Goal: Information Seeking & Learning: Learn about a topic

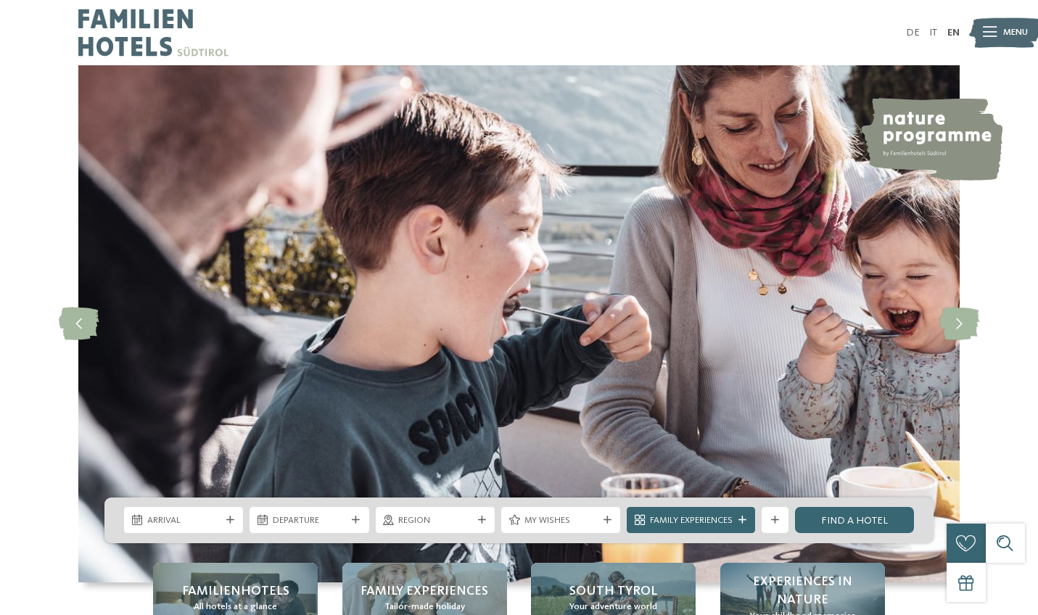
click at [995, 41] on div at bounding box center [990, 33] width 14 height 33
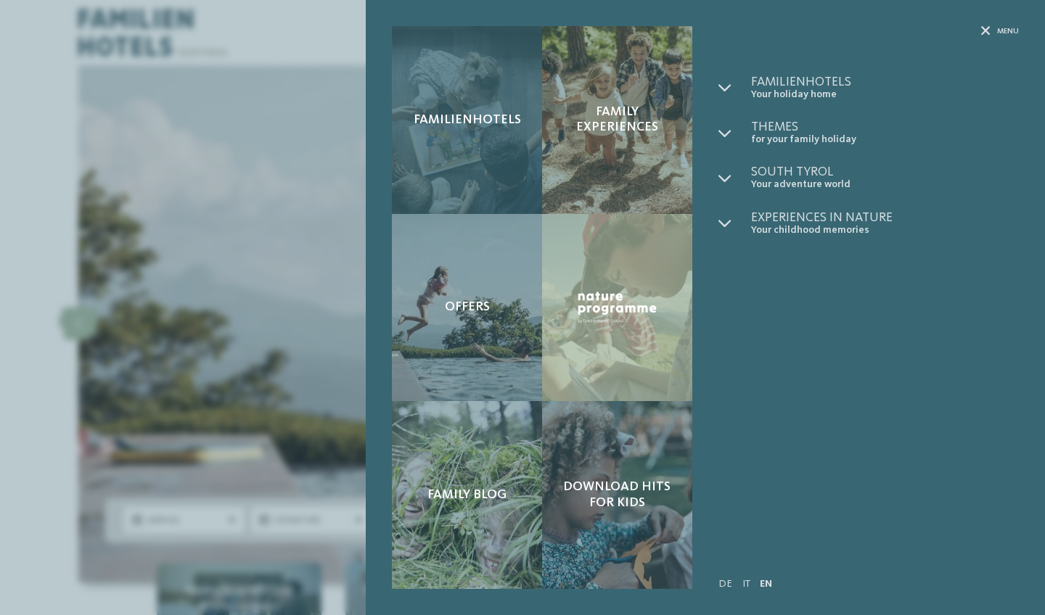
click at [488, 149] on div "Familienhotels" at bounding box center [467, 120] width 150 height 188
click at [460, 121] on span "Familienhotels" at bounding box center [467, 120] width 107 height 16
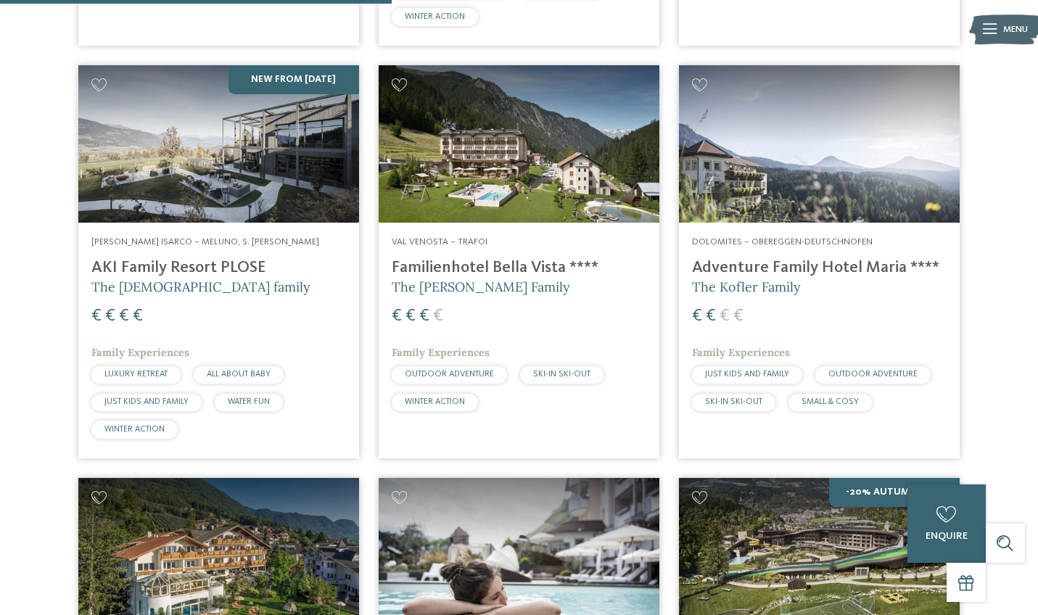
scroll to position [1623, 0]
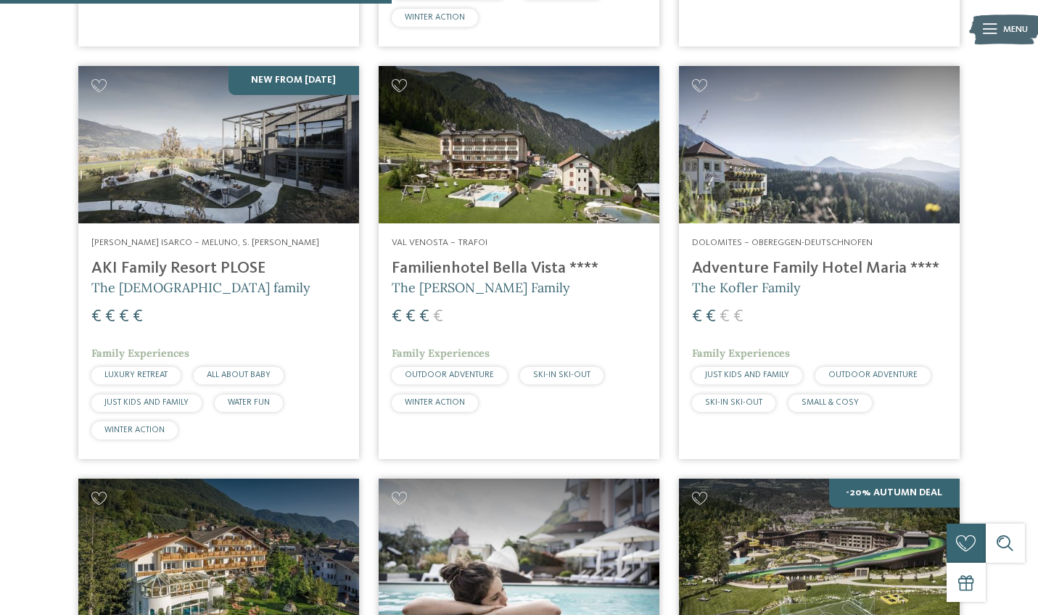
click at [808, 259] on h4 "Adventure Family Hotel Maria ****" at bounding box center [819, 269] width 255 height 20
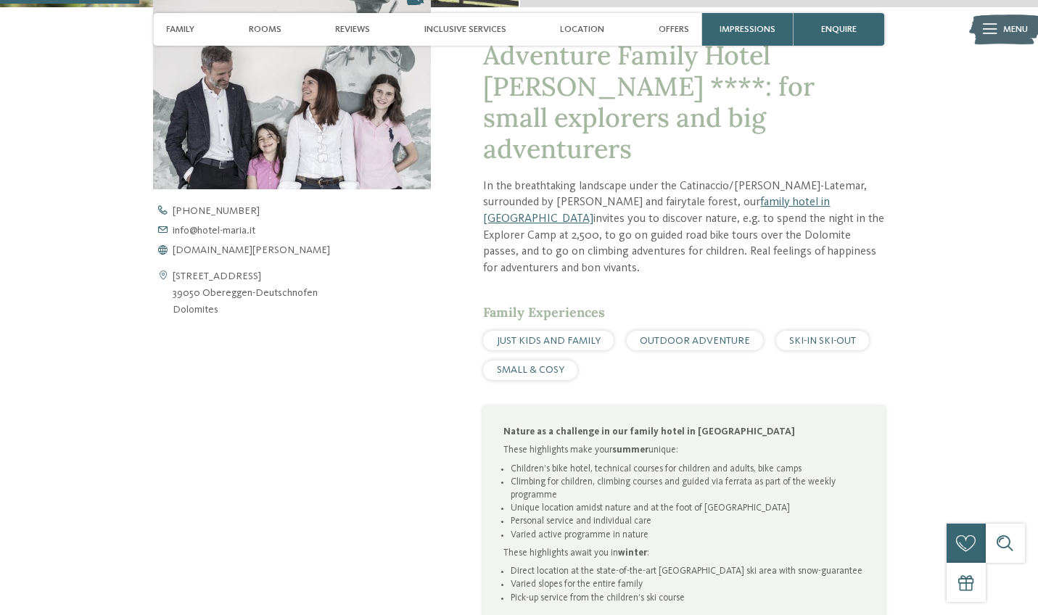
scroll to position [546, 0]
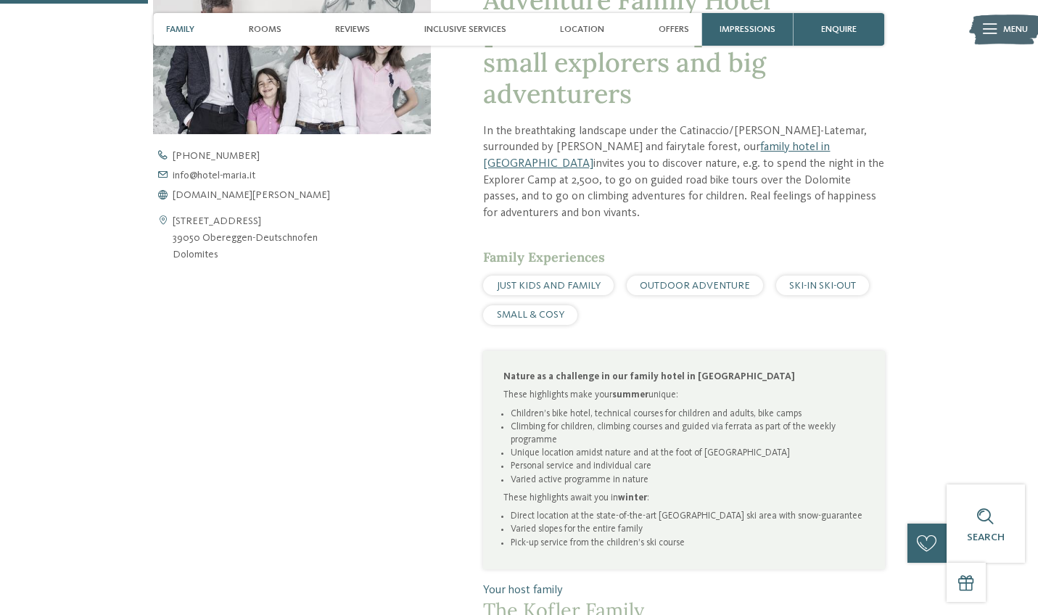
click at [536, 281] on span "JUST KIDS AND FAMILY" at bounding box center [549, 286] width 104 height 10
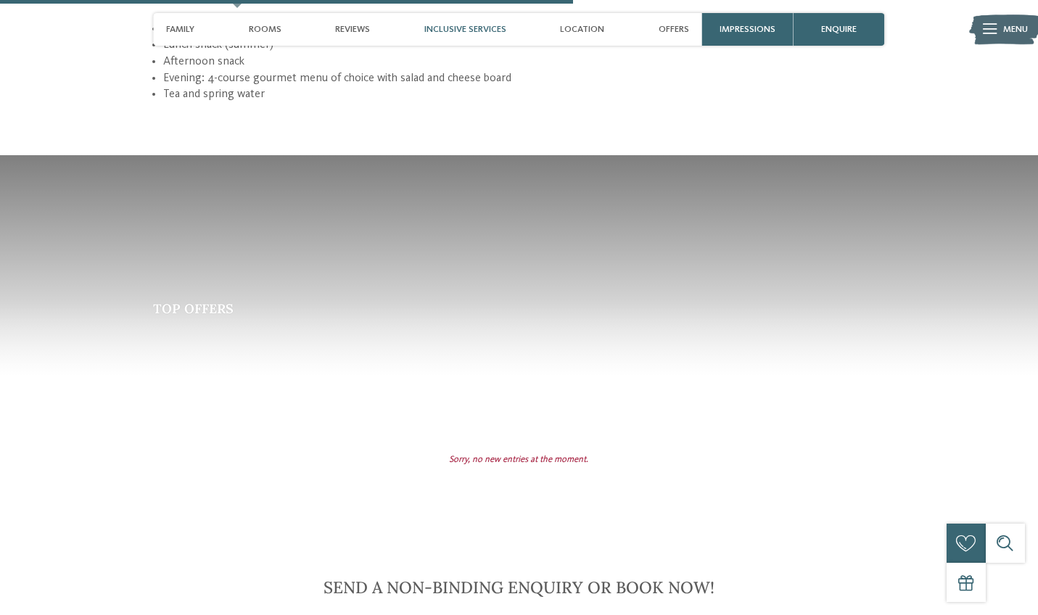
scroll to position [2115, 0]
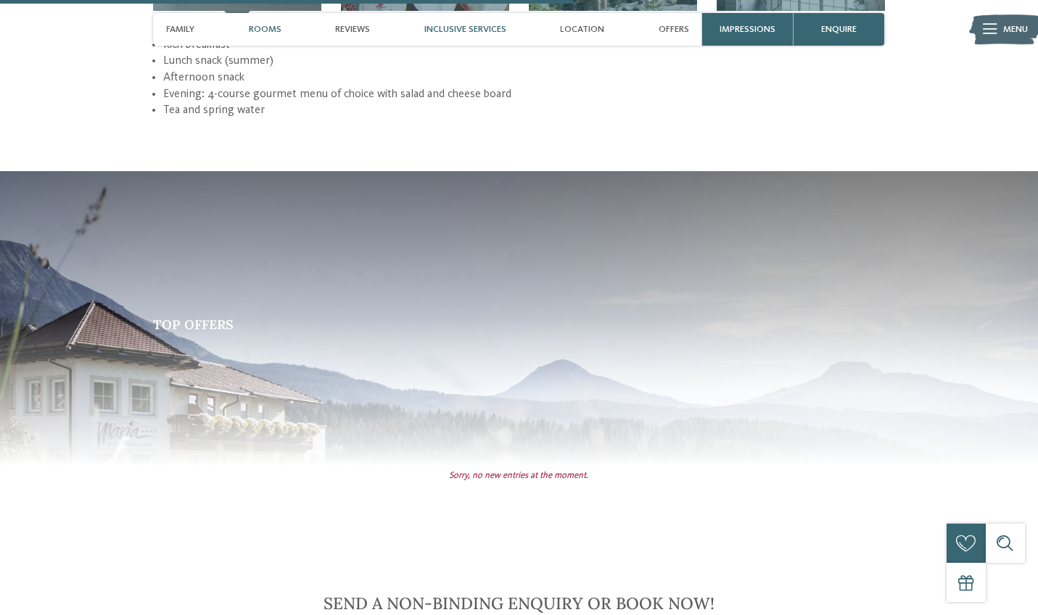
click at [267, 28] on span "Rooms" at bounding box center [265, 29] width 33 height 11
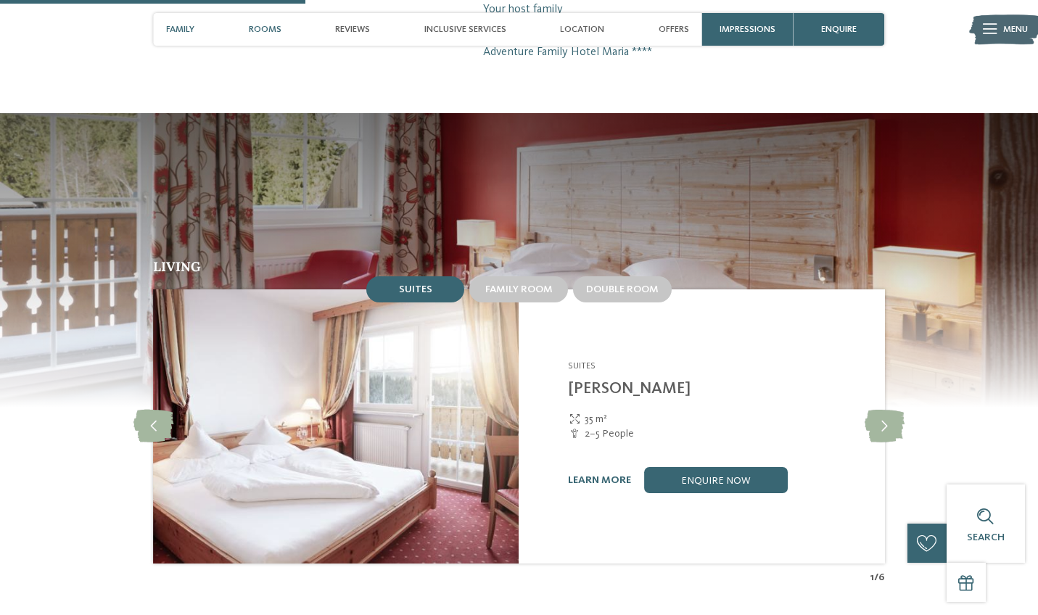
scroll to position [1122, 0]
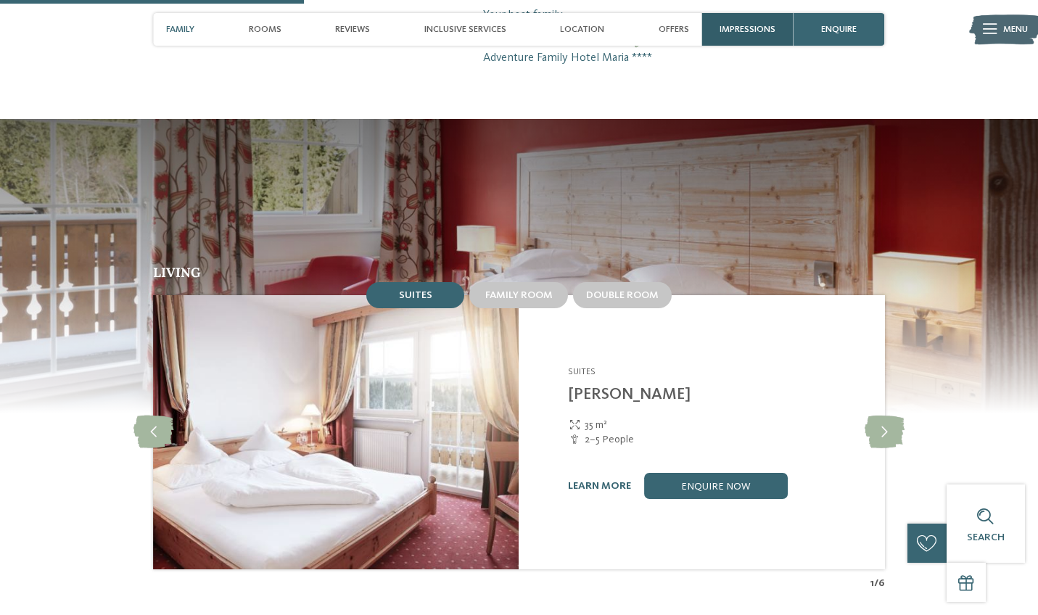
click at [733, 41] on div "Impressions" at bounding box center [747, 29] width 91 height 33
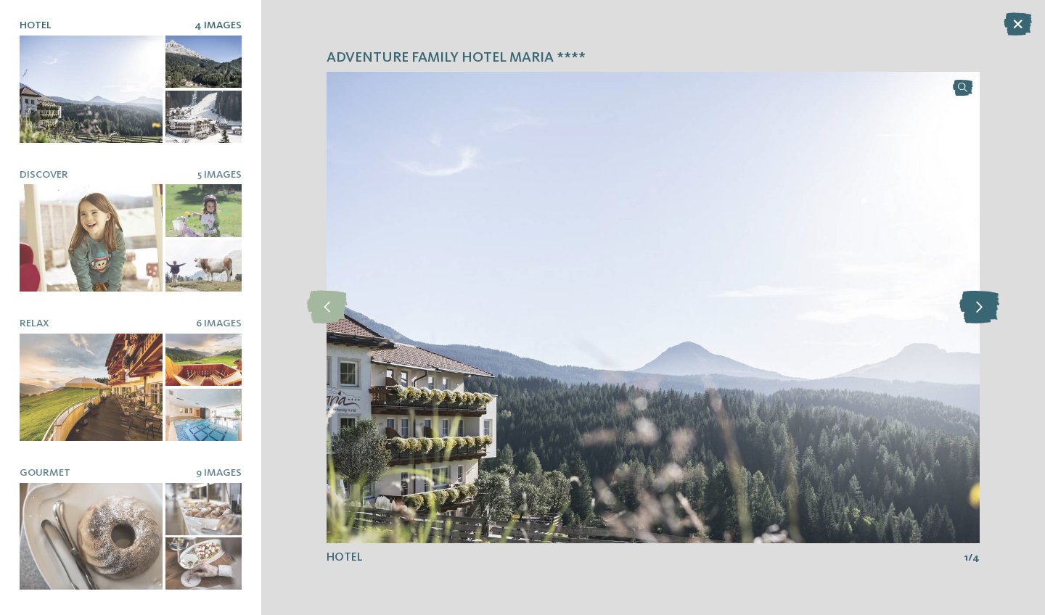
click at [984, 309] on icon at bounding box center [979, 307] width 40 height 33
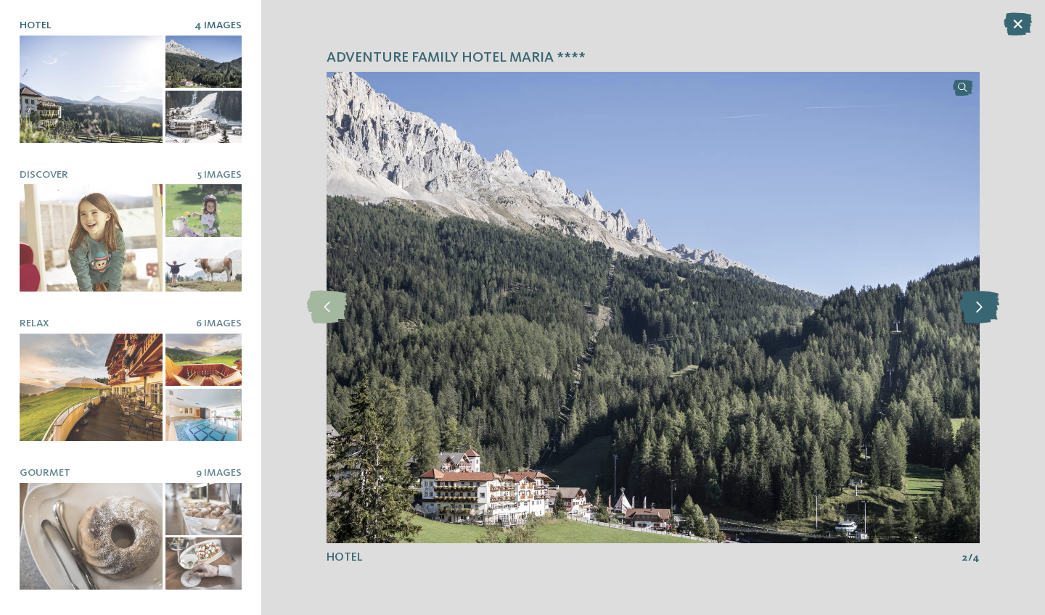
click at [984, 309] on icon at bounding box center [979, 307] width 40 height 33
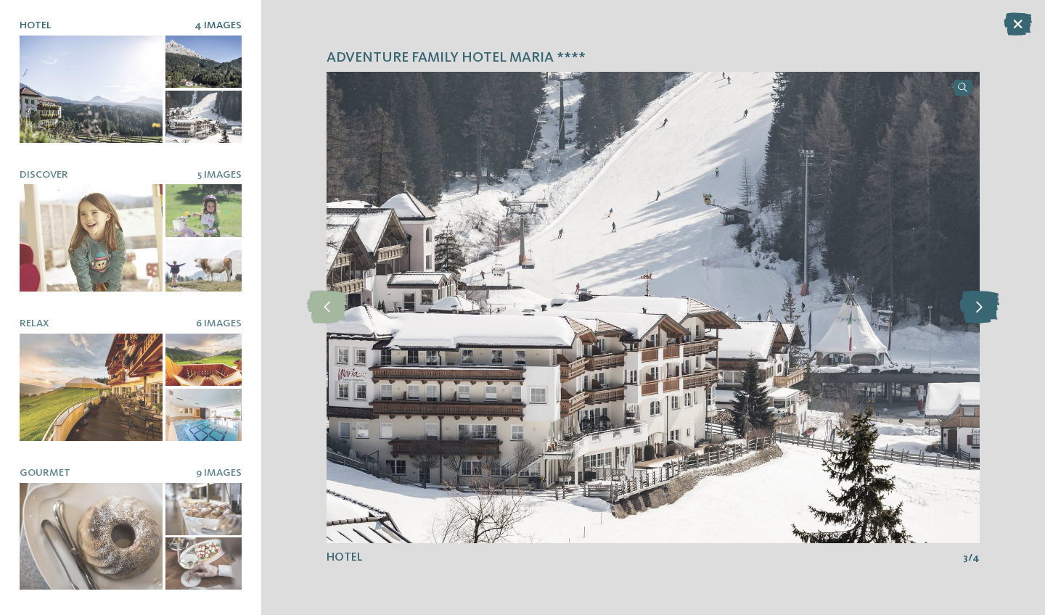
click at [984, 309] on icon at bounding box center [979, 307] width 40 height 33
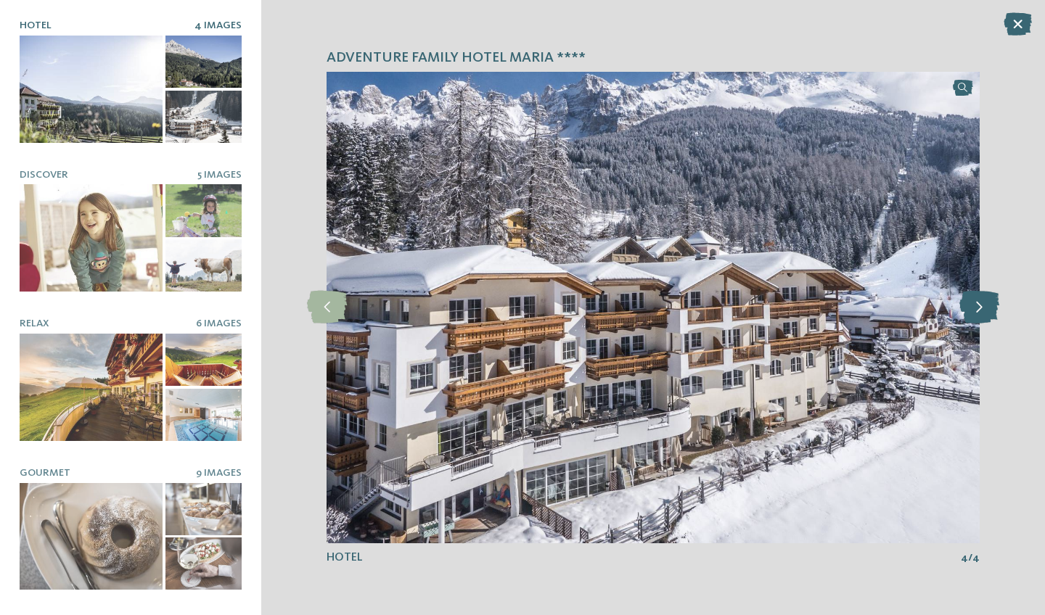
click at [984, 309] on icon at bounding box center [979, 307] width 40 height 33
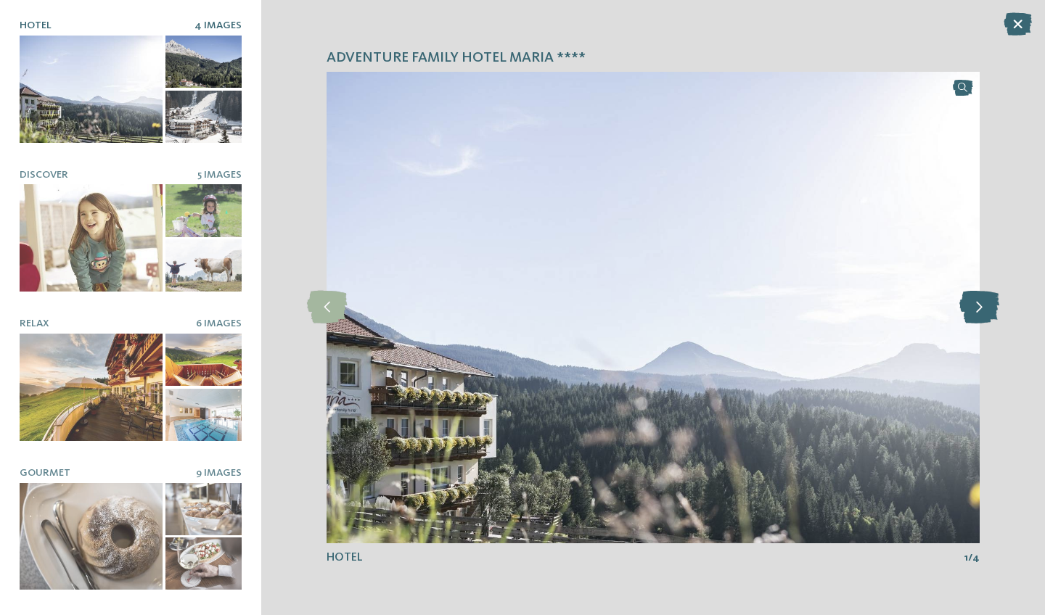
click at [984, 309] on icon at bounding box center [979, 307] width 40 height 33
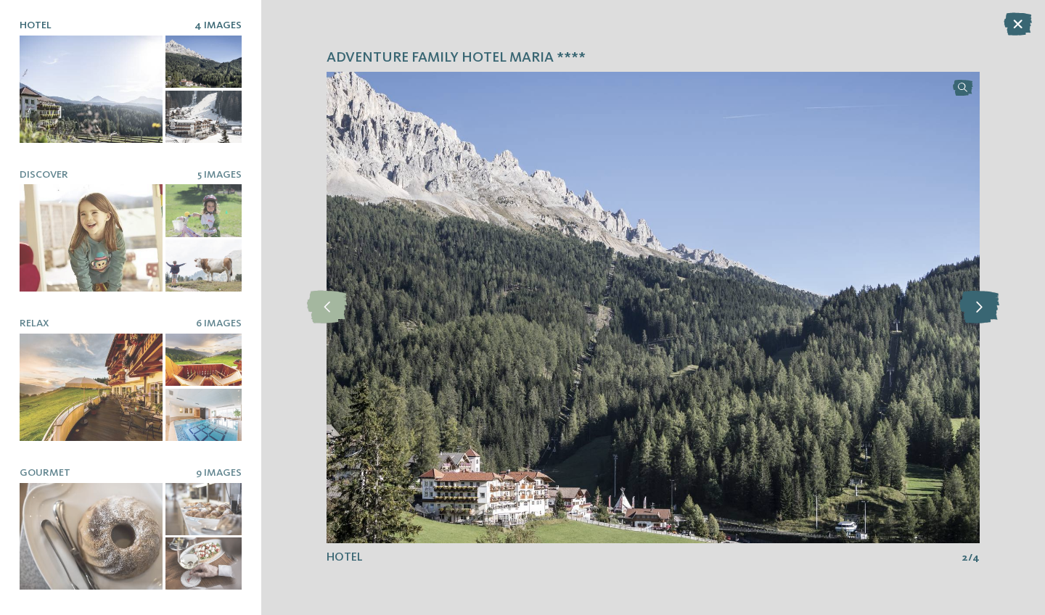
click at [984, 309] on icon at bounding box center [979, 307] width 40 height 33
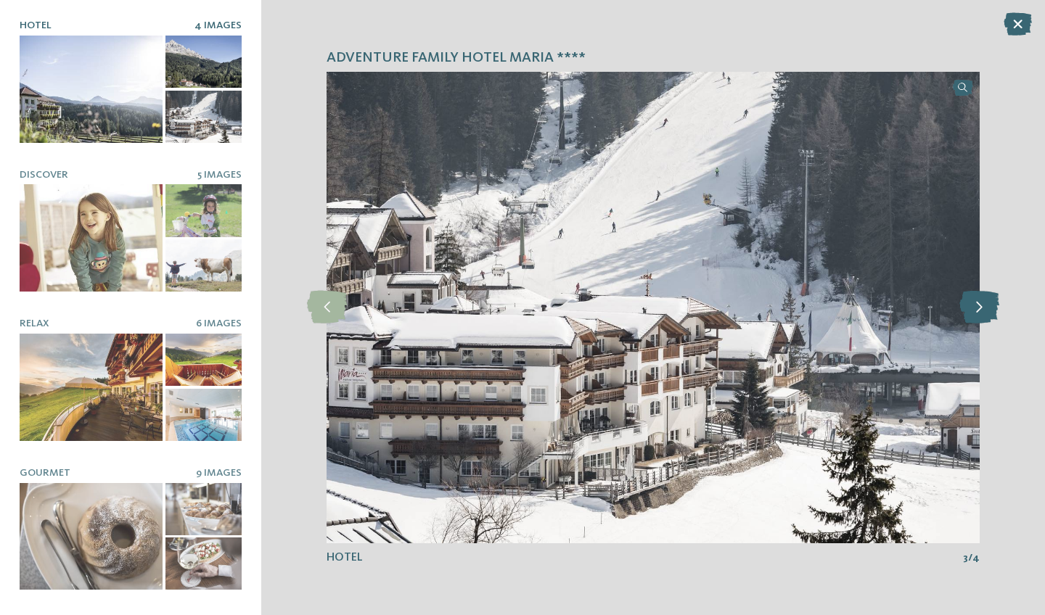
click at [984, 309] on icon at bounding box center [979, 307] width 40 height 33
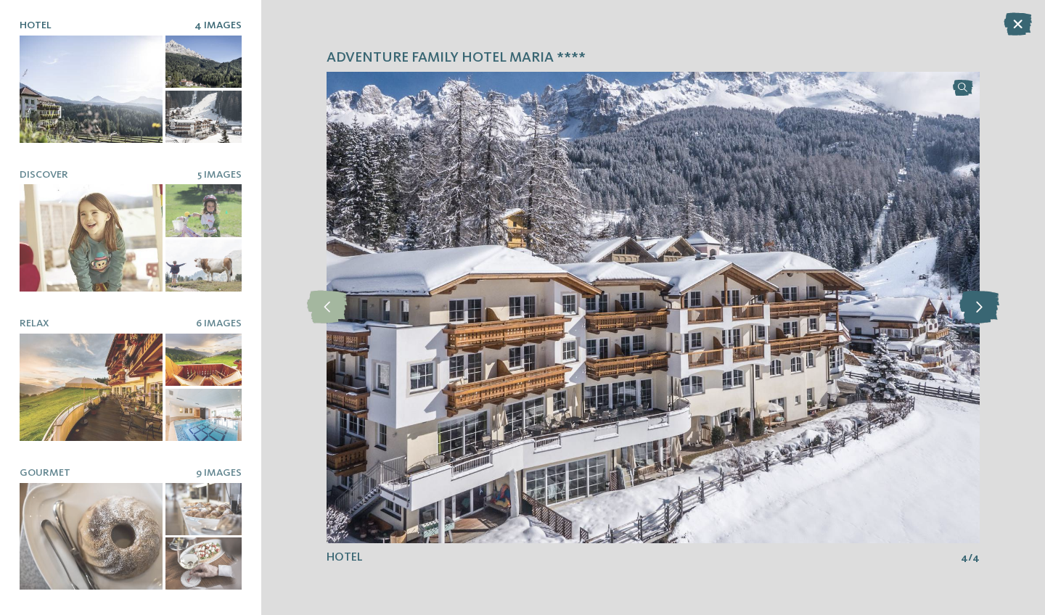
click at [984, 309] on icon at bounding box center [979, 307] width 40 height 33
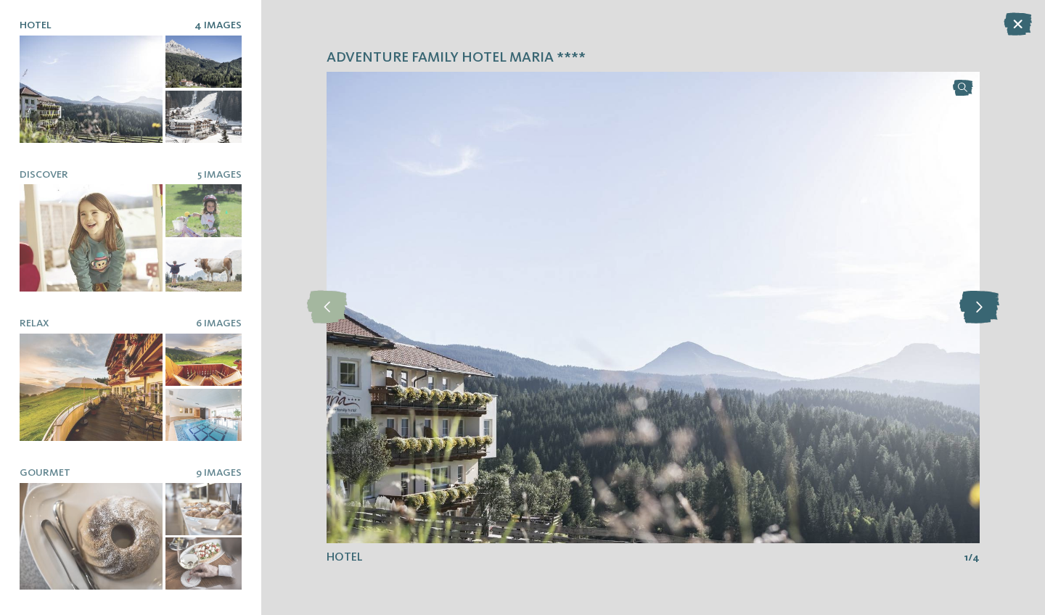
click at [984, 309] on icon at bounding box center [979, 307] width 40 height 33
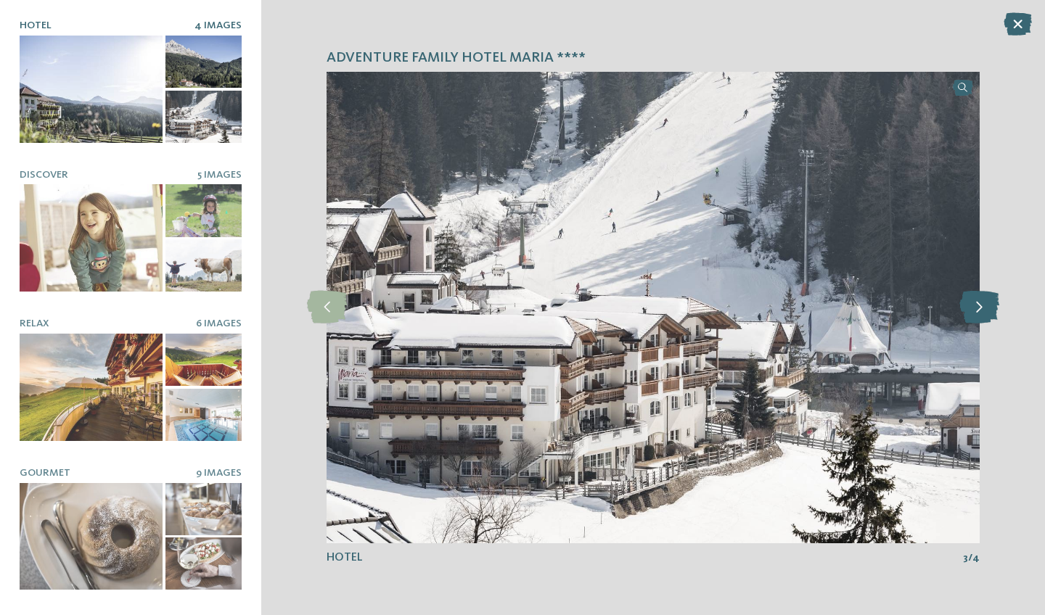
click at [984, 309] on icon at bounding box center [979, 307] width 40 height 33
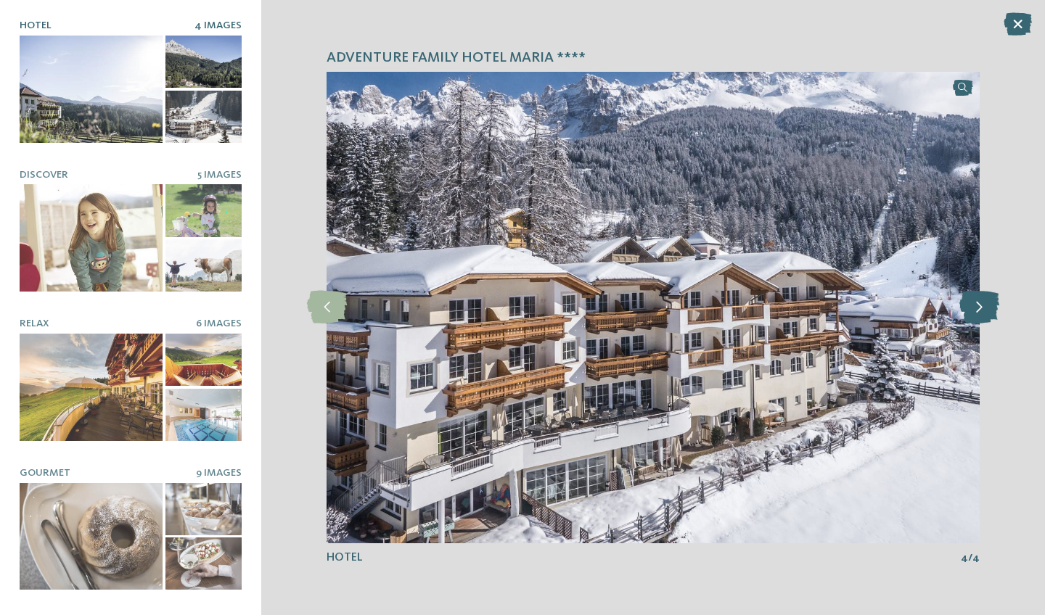
click at [984, 309] on icon at bounding box center [979, 307] width 40 height 33
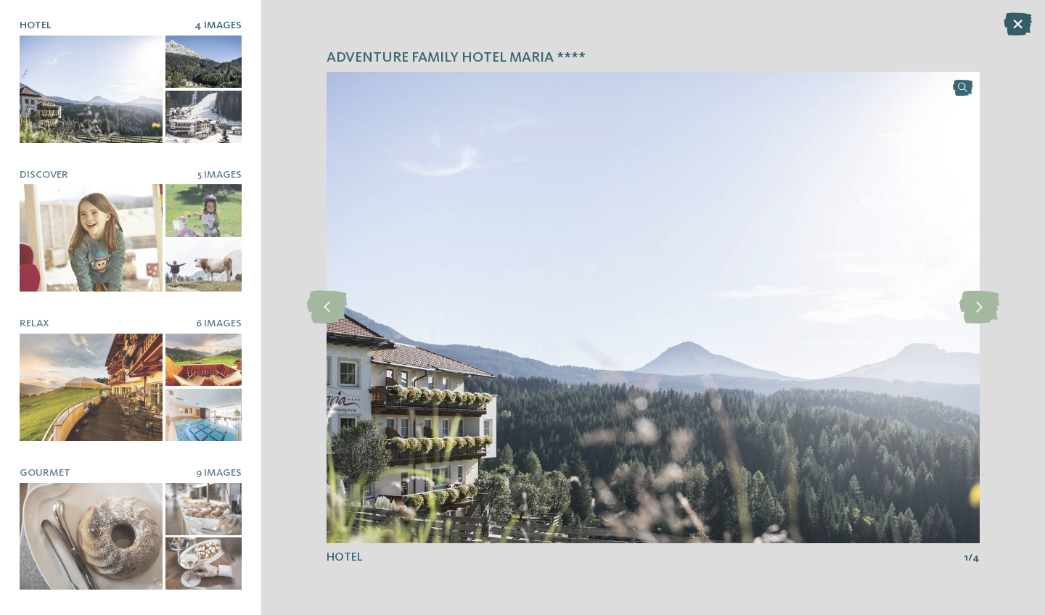
click at [1016, 32] on icon at bounding box center [1017, 23] width 28 height 23
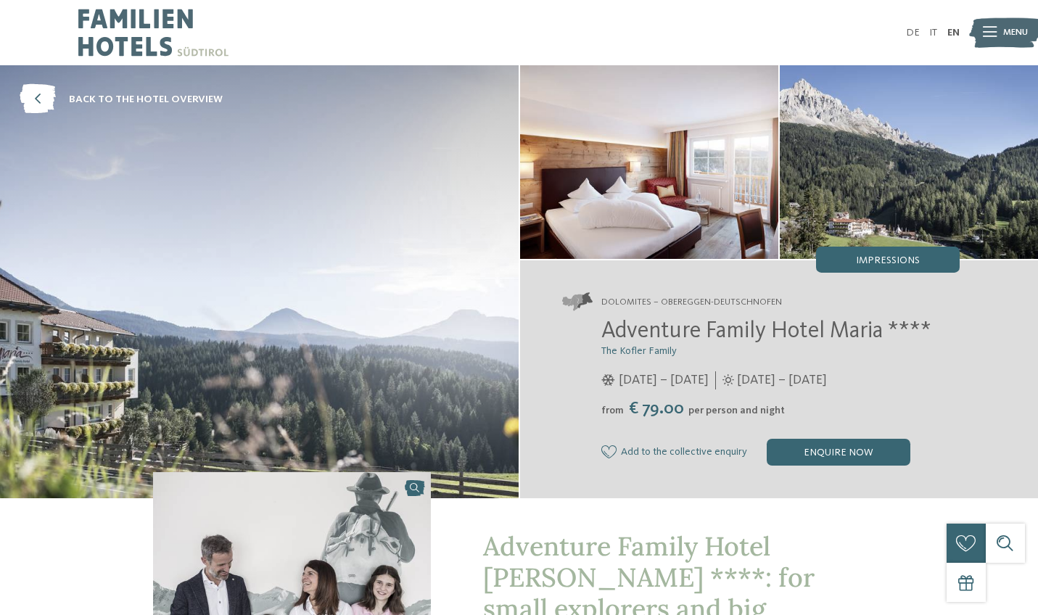
scroll to position [0, 0]
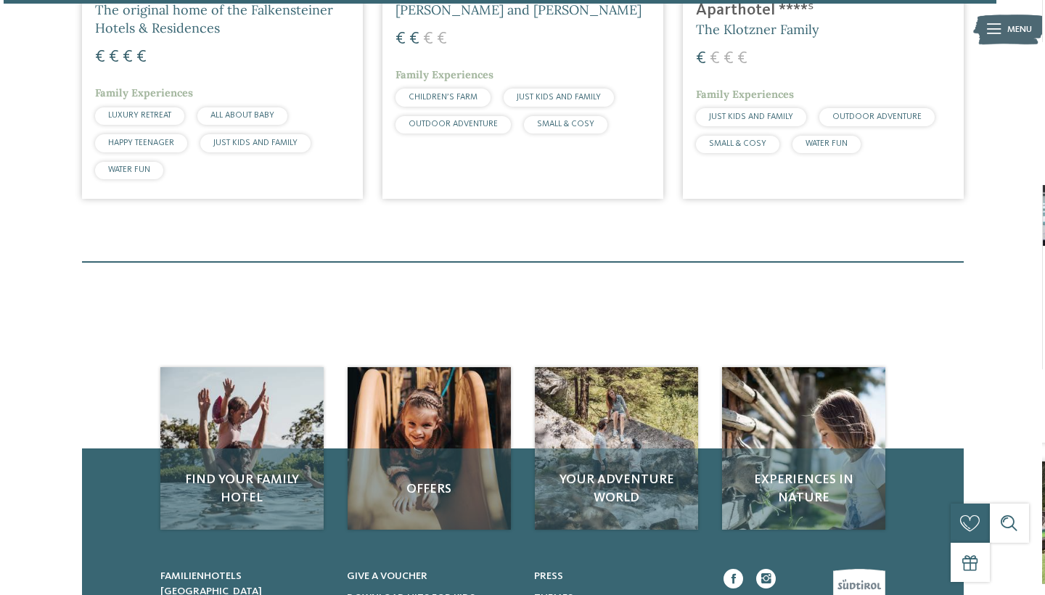
scroll to position [3882, 0]
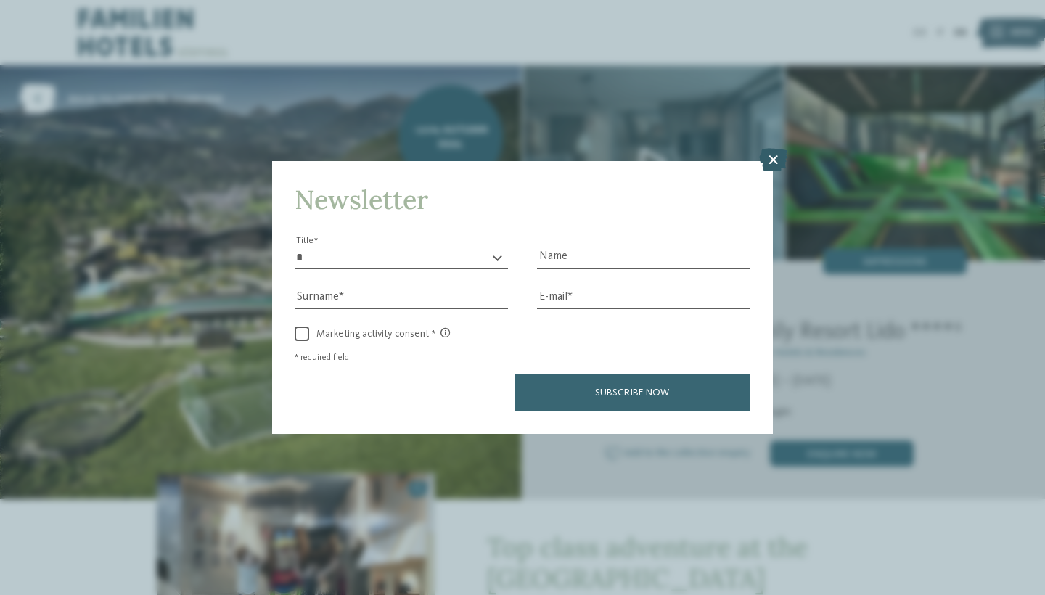
click at [776, 149] on icon at bounding box center [773, 160] width 28 height 23
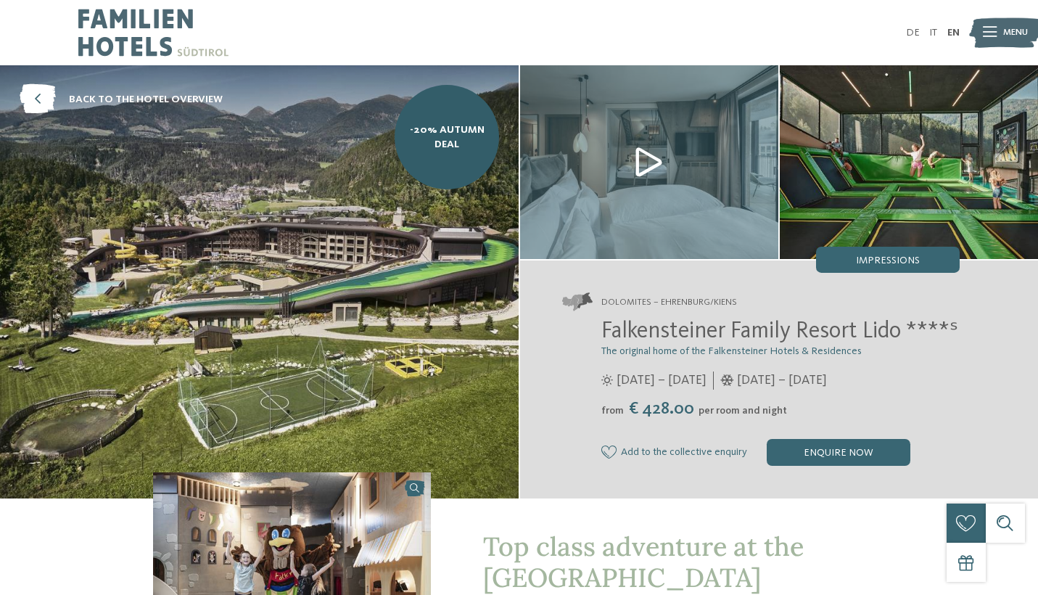
click at [337, 308] on img at bounding box center [259, 281] width 519 height 432
click at [643, 160] on img at bounding box center [649, 162] width 258 height 194
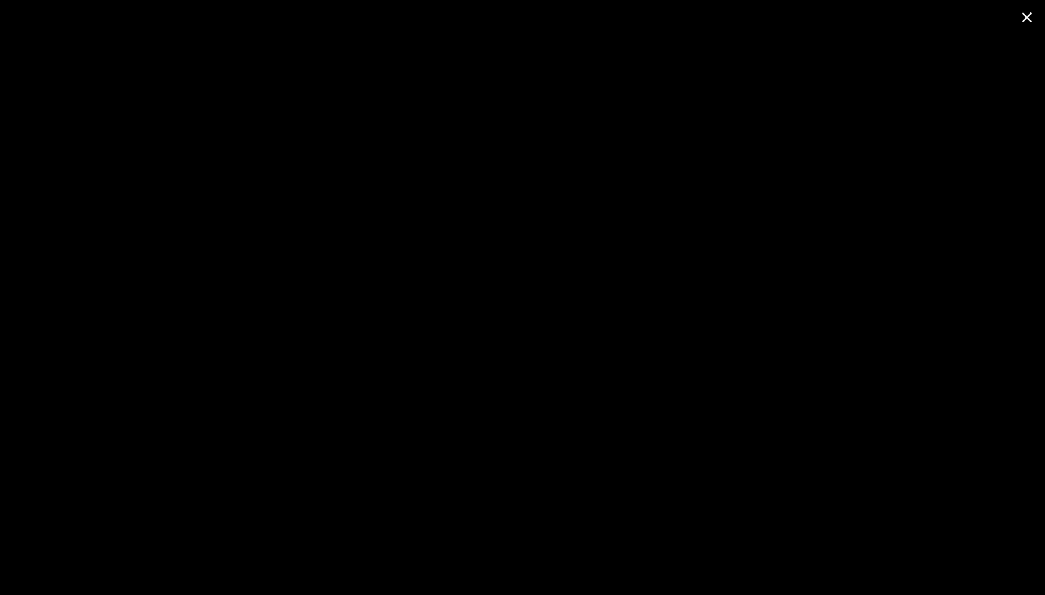
click at [1032, 16] on span at bounding box center [1026, 17] width 36 height 34
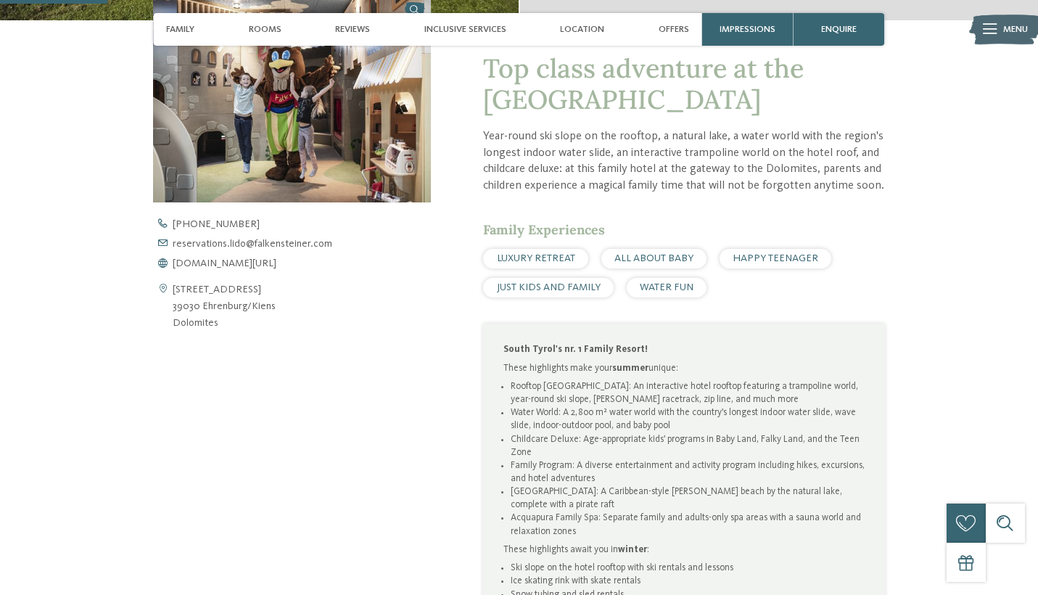
scroll to position [463, 0]
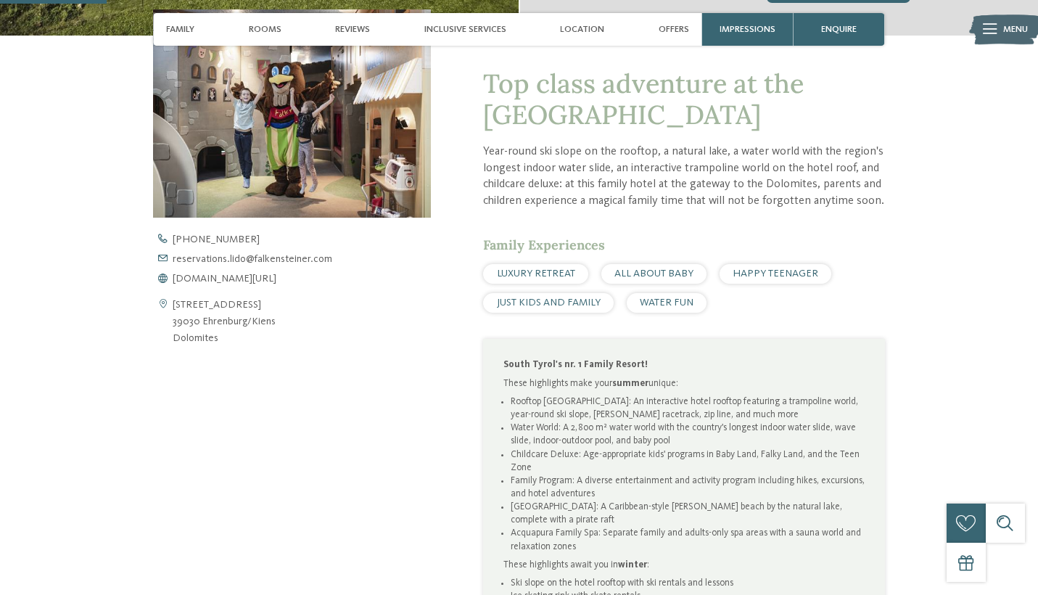
drag, startPoint x: 558, startPoint y: 180, endPoint x: 485, endPoint y: 144, distance: 81.1
click at [485, 131] on h1 "Top class adventure at the [GEOGRAPHIC_DATA]" at bounding box center [683, 99] width 401 height 62
copy span "Falkensteiner Family Resort Lido"
